Goal: Information Seeking & Learning: Understand process/instructions

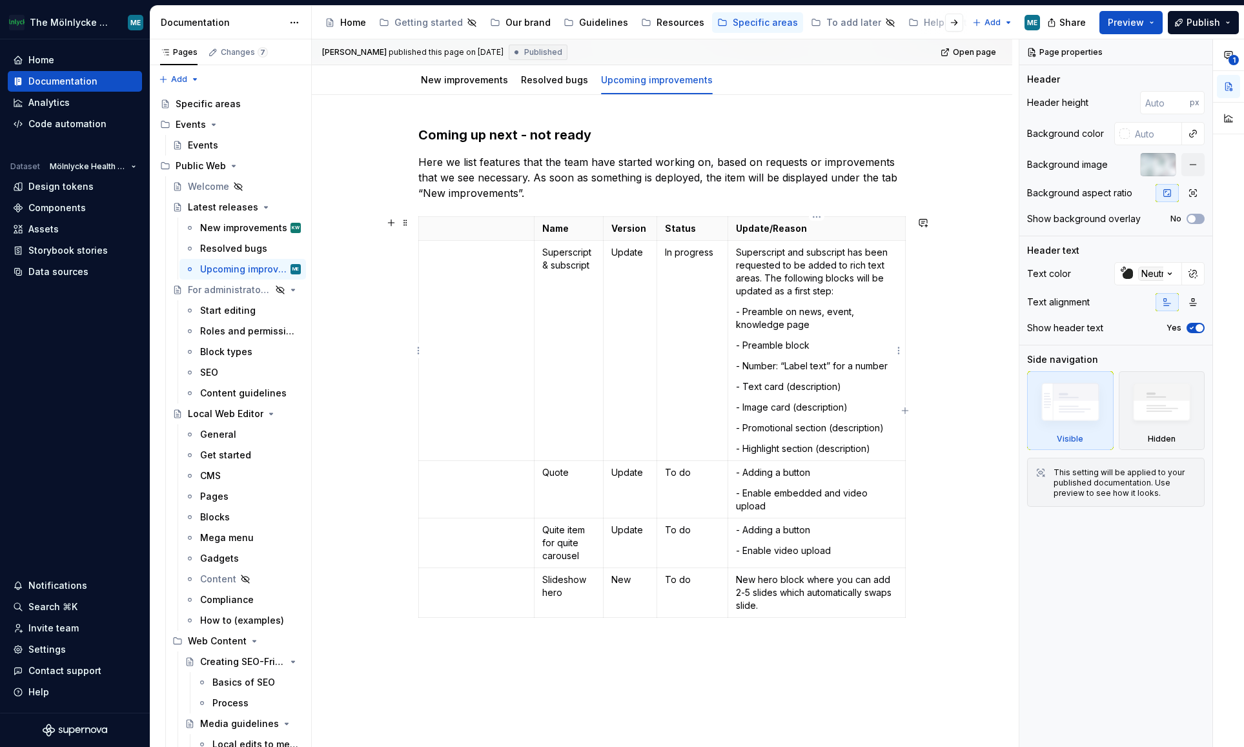
scroll to position [6884, 0]
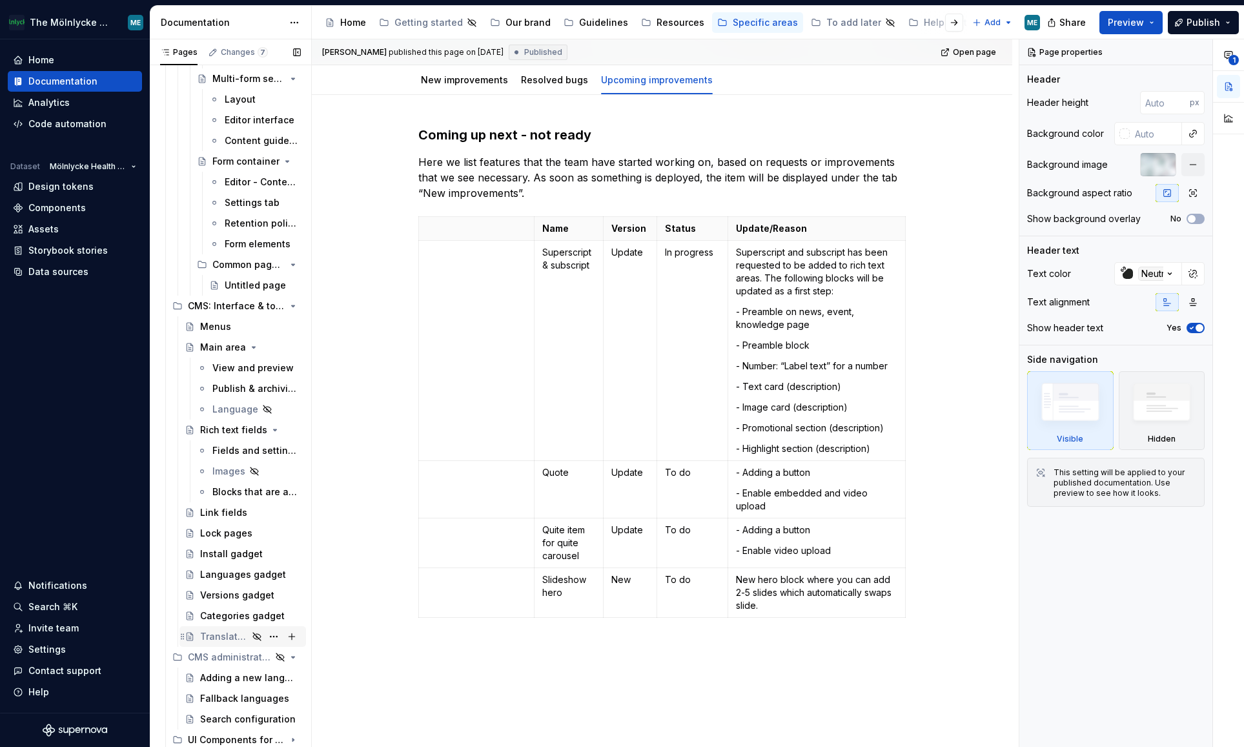
click at [235, 639] on div "Translations of labels (Localization keys)" at bounding box center [224, 636] width 48 height 13
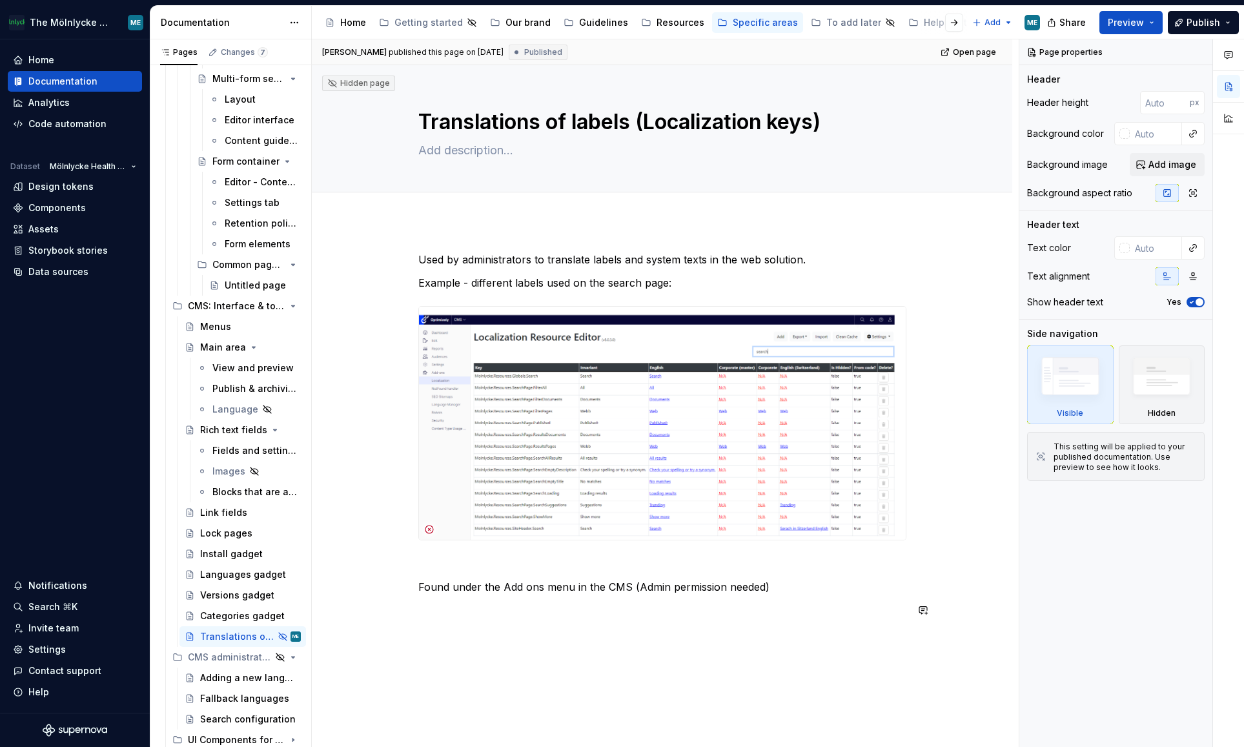
click at [714, 682] on div "Used by administrators to translate labels and system texts in the web solution…" at bounding box center [662, 539] width 700 height 637
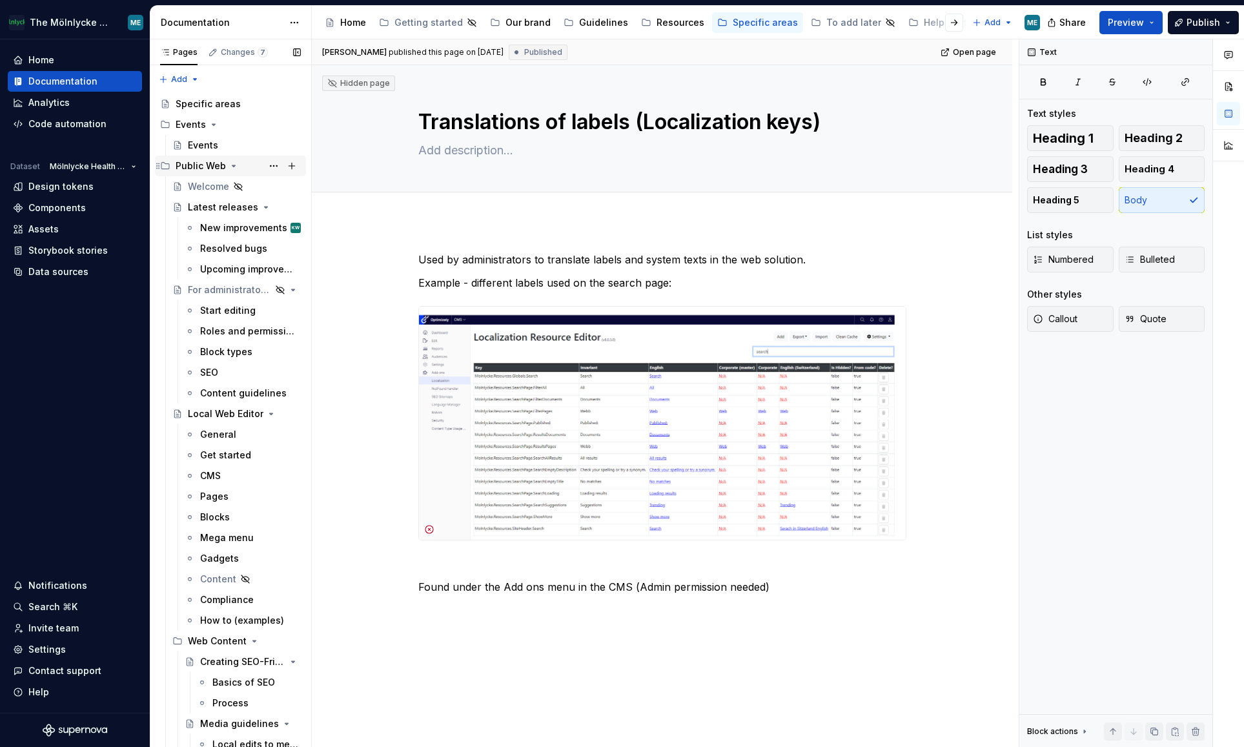
click at [233, 169] on icon "Page tree" at bounding box center [234, 166] width 10 height 10
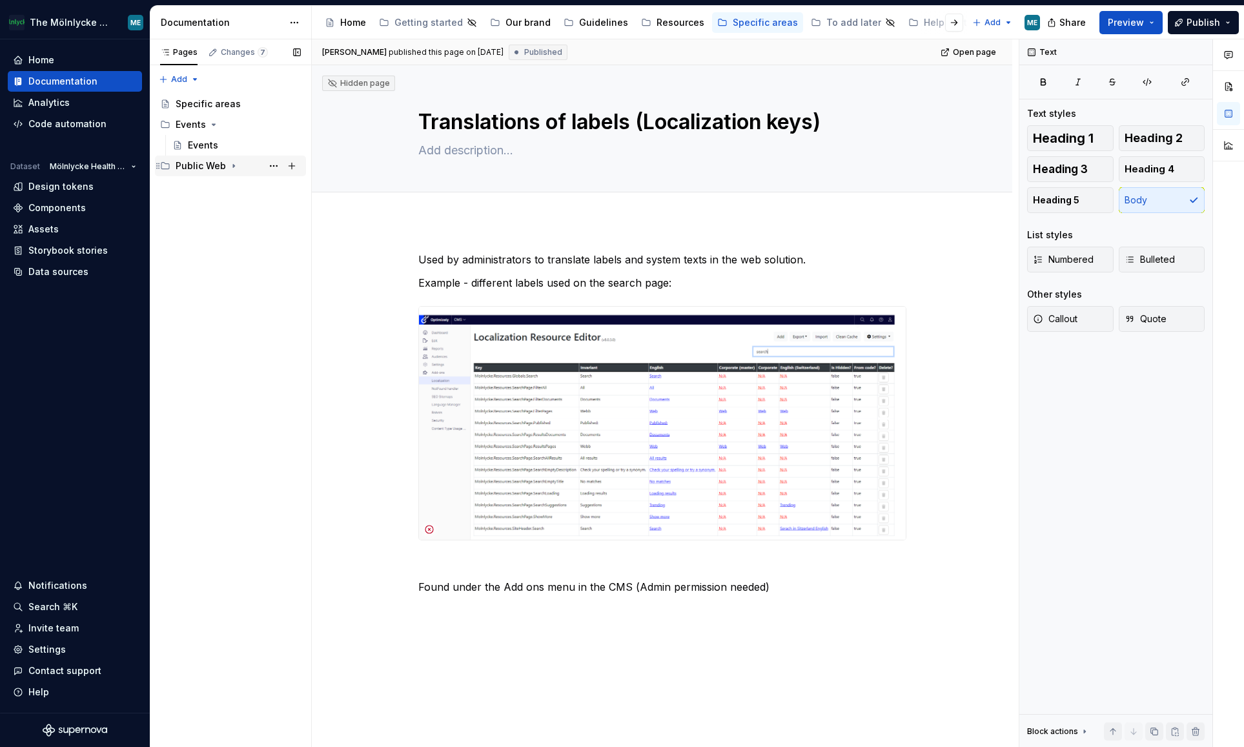
click at [233, 169] on icon "Page tree" at bounding box center [234, 166] width 10 height 10
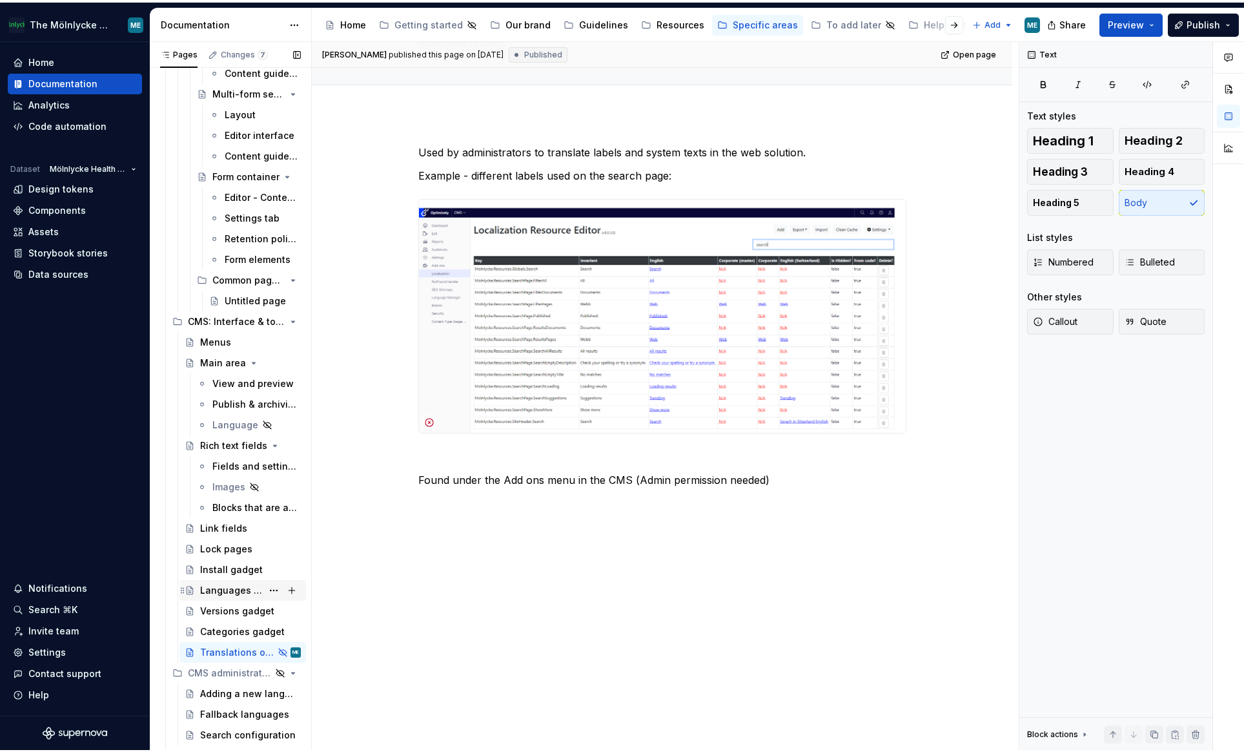
scroll to position [6884, 0]
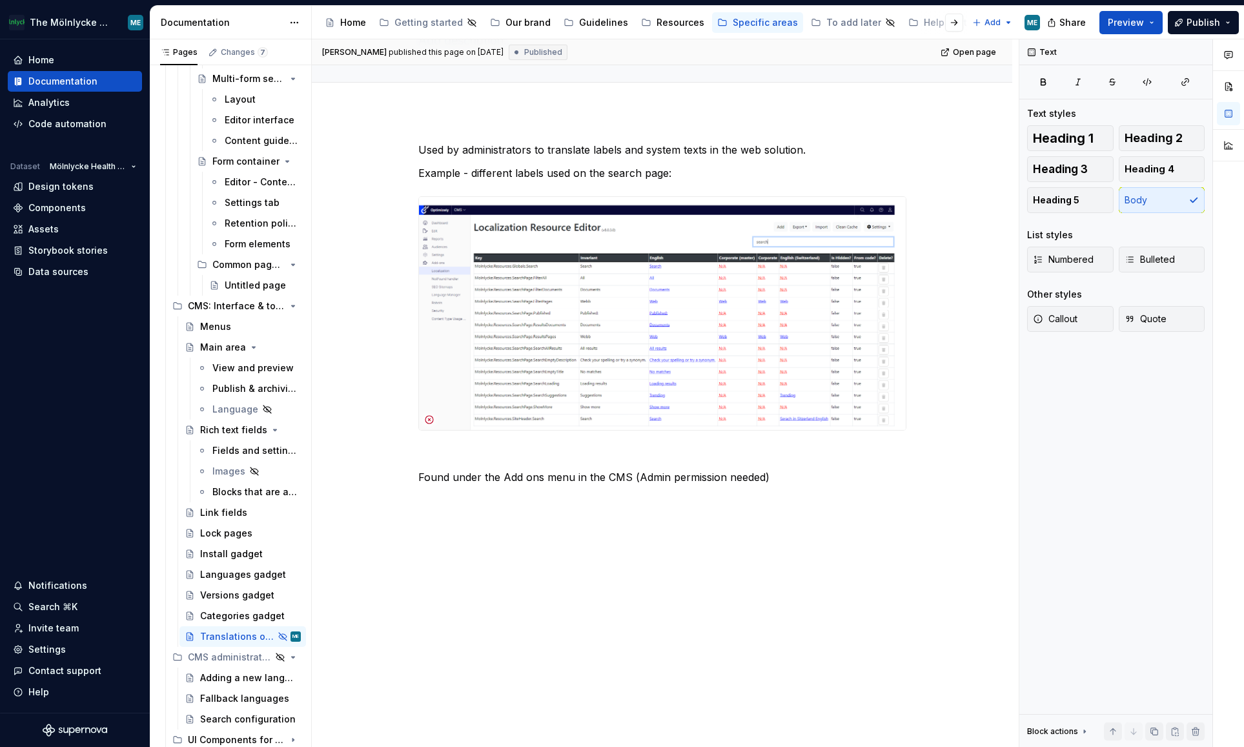
drag, startPoint x: 230, startPoint y: 715, endPoint x: 674, endPoint y: 572, distance: 465.9
click at [230, 715] on div "Search configuration" at bounding box center [248, 719] width 96 height 13
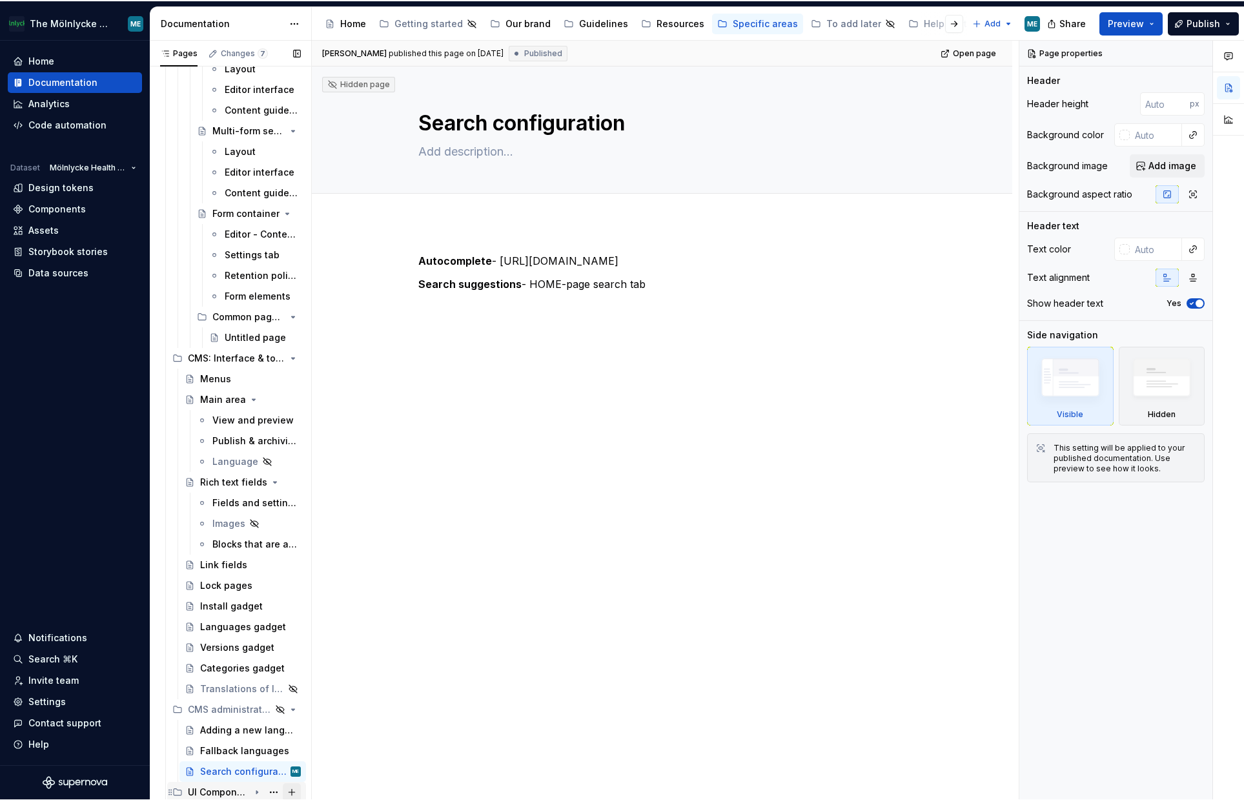
scroll to position [6831, 0]
click at [236, 746] on div "Fallback languages" at bounding box center [231, 751] width 62 height 13
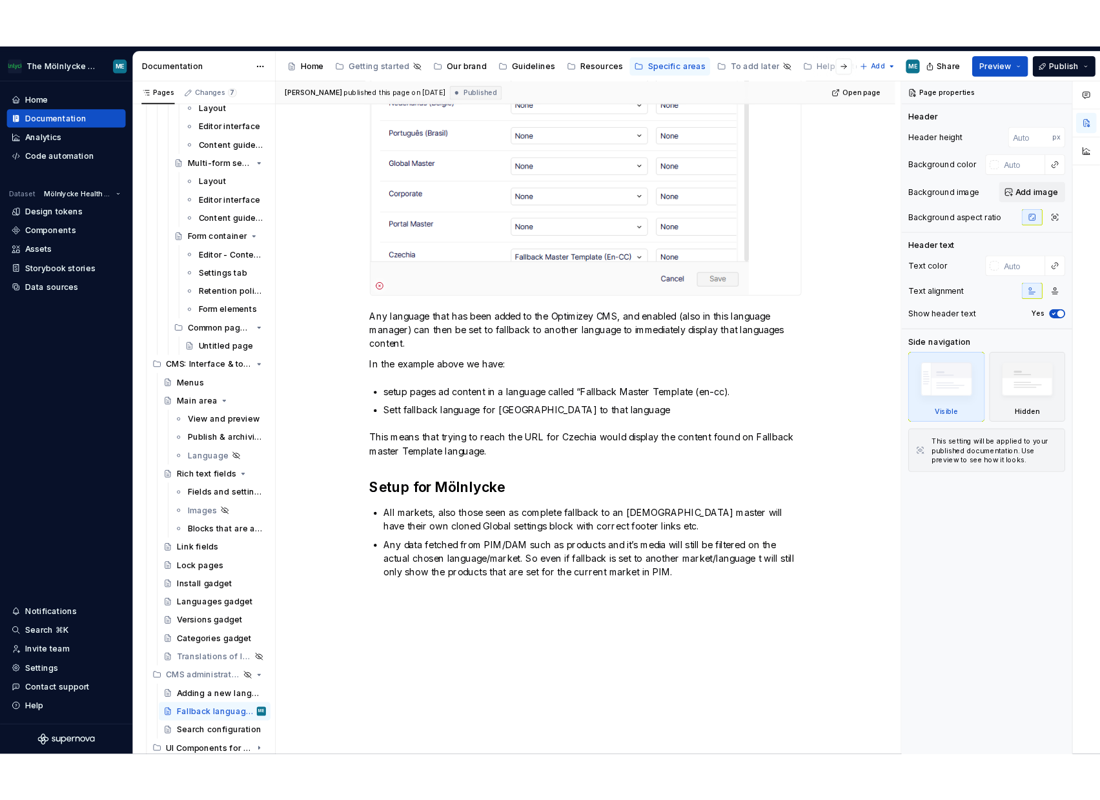
scroll to position [913, 0]
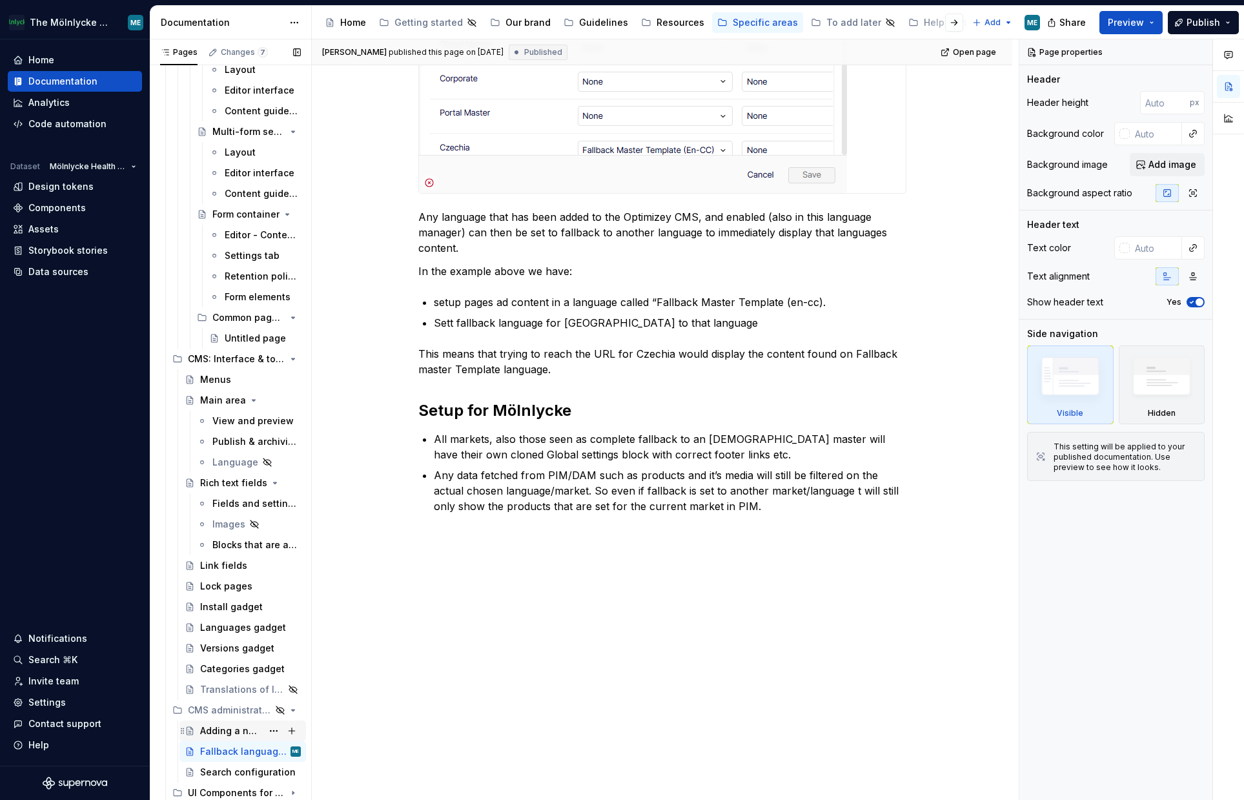
click at [230, 728] on div "Adding a new language" at bounding box center [231, 730] width 62 height 13
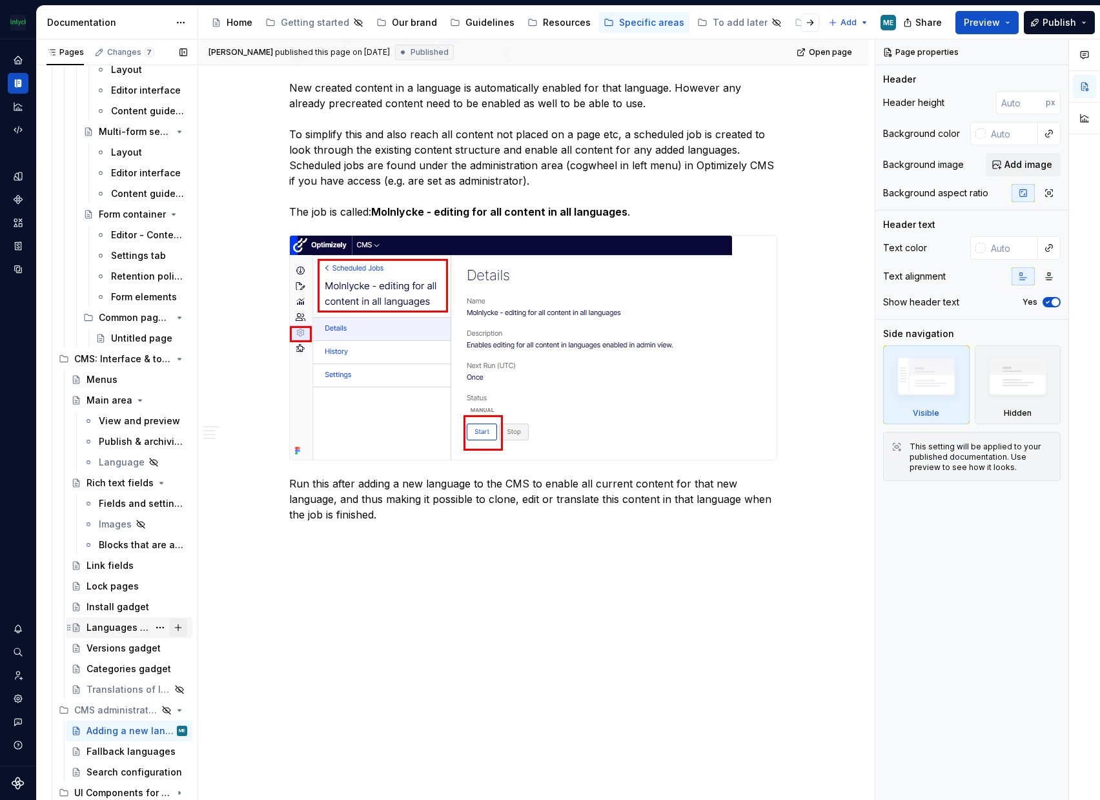
scroll to position [3003, 0]
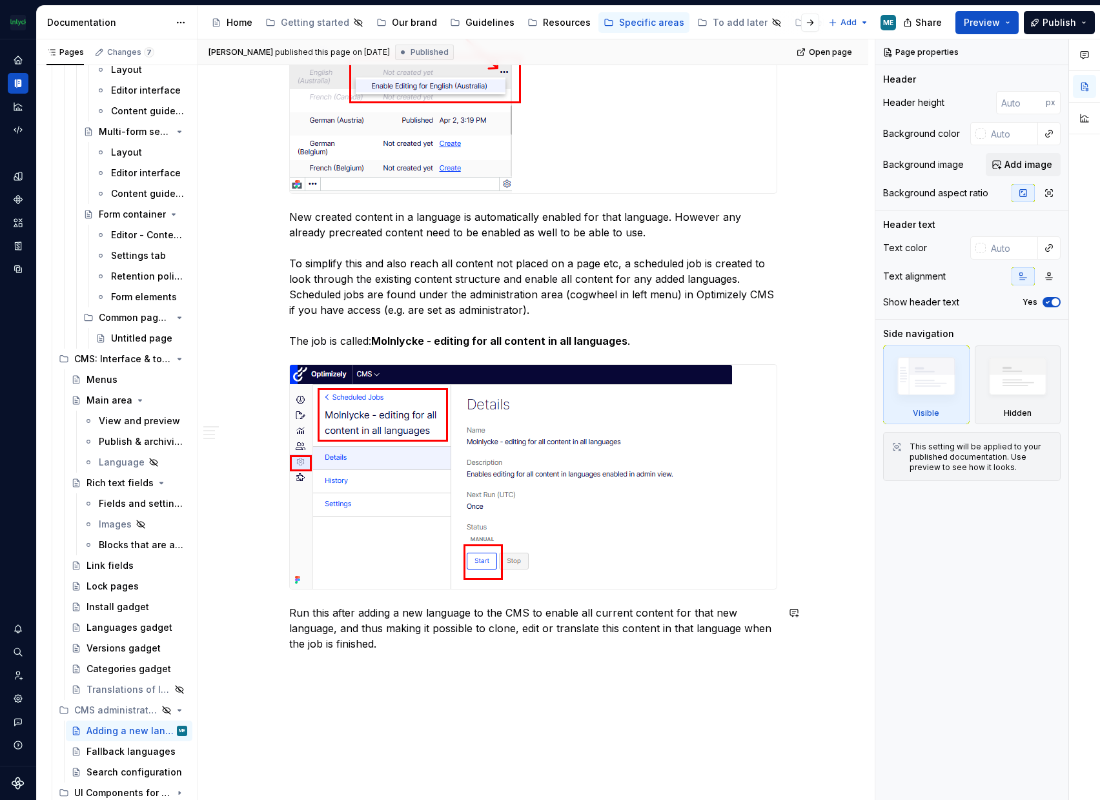
drag, startPoint x: 537, startPoint y: 739, endPoint x: 530, endPoint y: 561, distance: 178.3
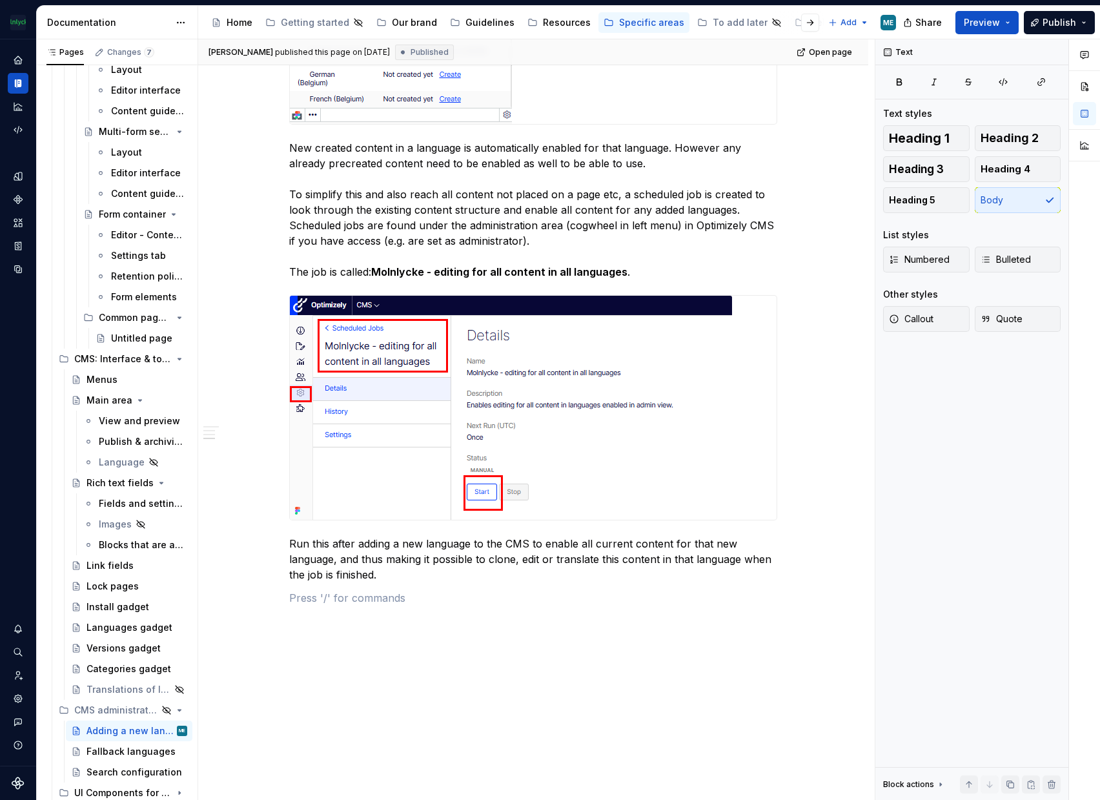
scroll to position [3132, 0]
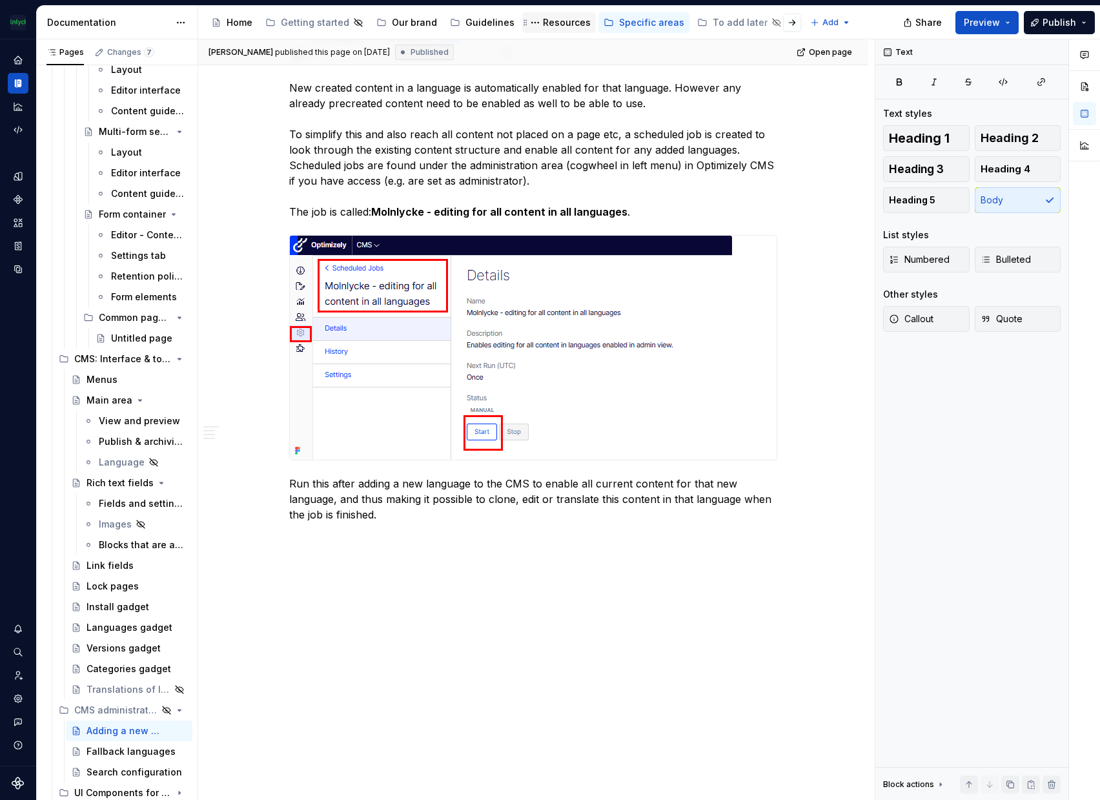
type textarea "*"
